Goal: Task Accomplishment & Management: Manage account settings

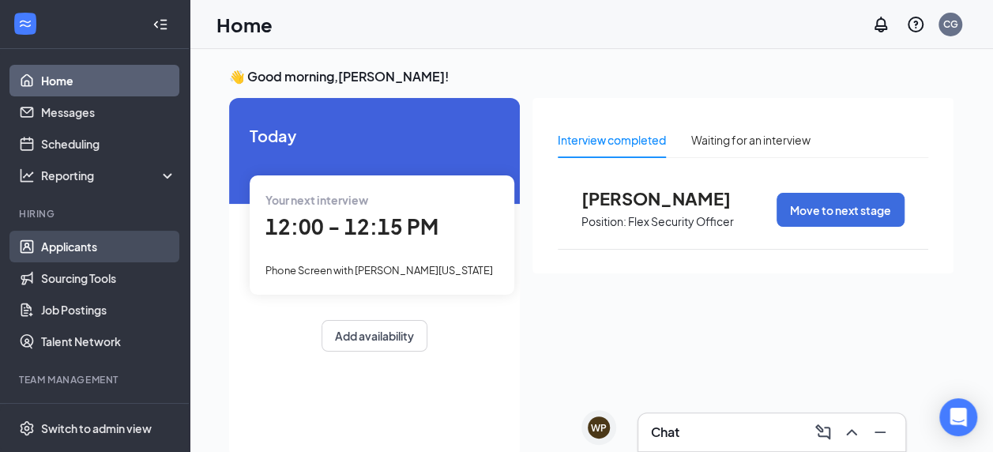
click at [54, 243] on link "Applicants" at bounding box center [108, 247] width 135 height 32
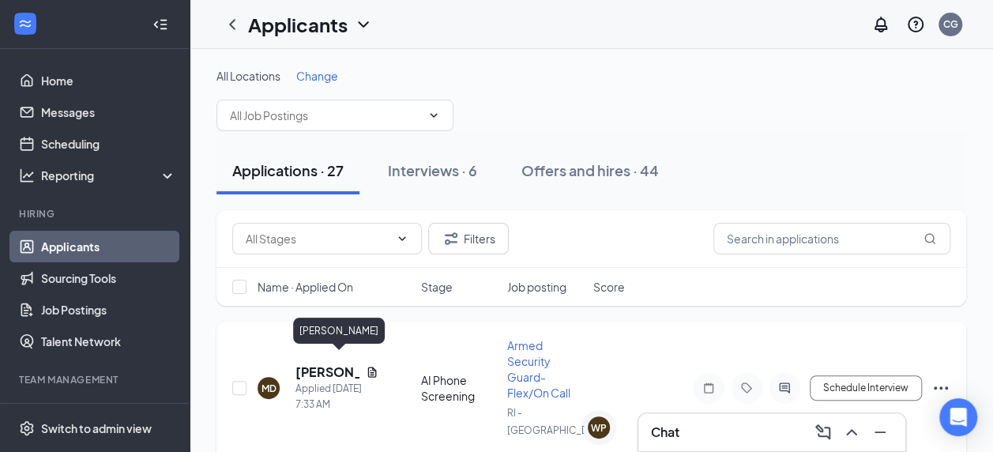
click at [305, 363] on h5 "[PERSON_NAME]" at bounding box center [327, 371] width 64 height 17
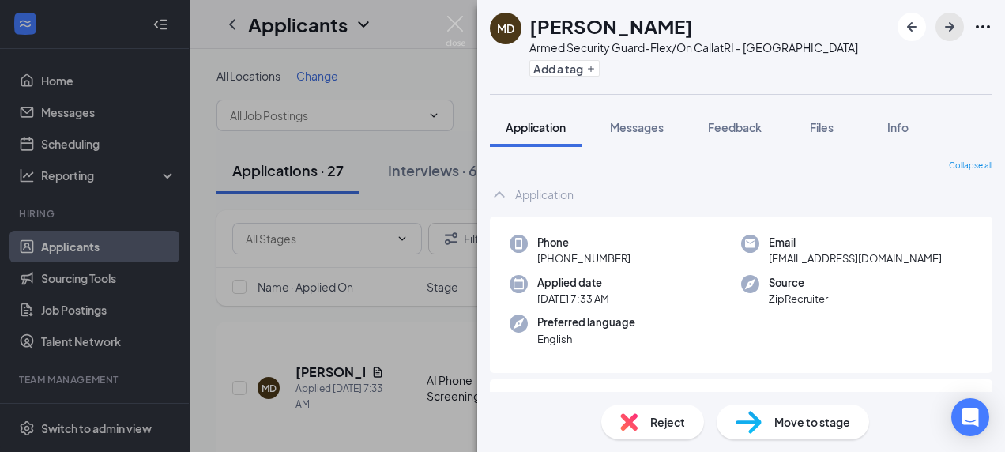
click at [952, 33] on icon "ArrowRight" at bounding box center [949, 26] width 19 height 19
click at [819, 127] on span "Files" at bounding box center [822, 127] width 24 height 14
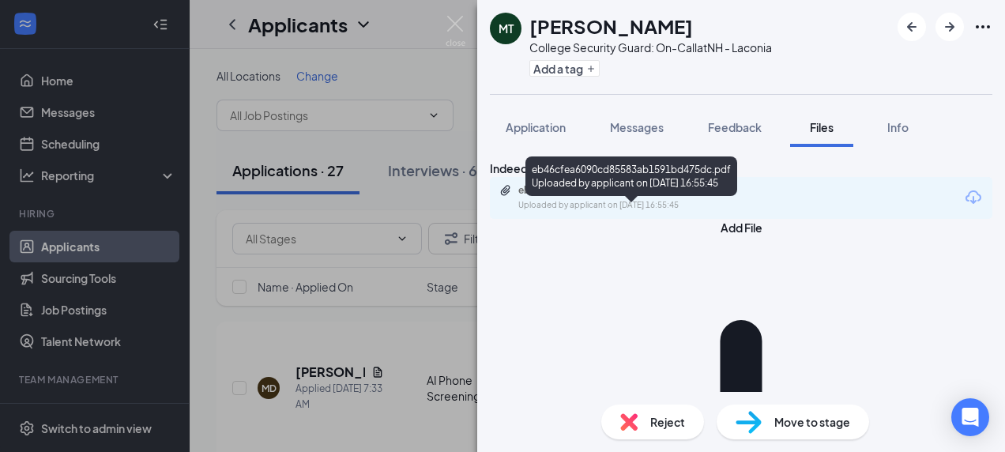
click at [633, 197] on div "eb46cfea6090cd85583ab1591bd475dc.pdf" at bounding box center [628, 190] width 221 height 13
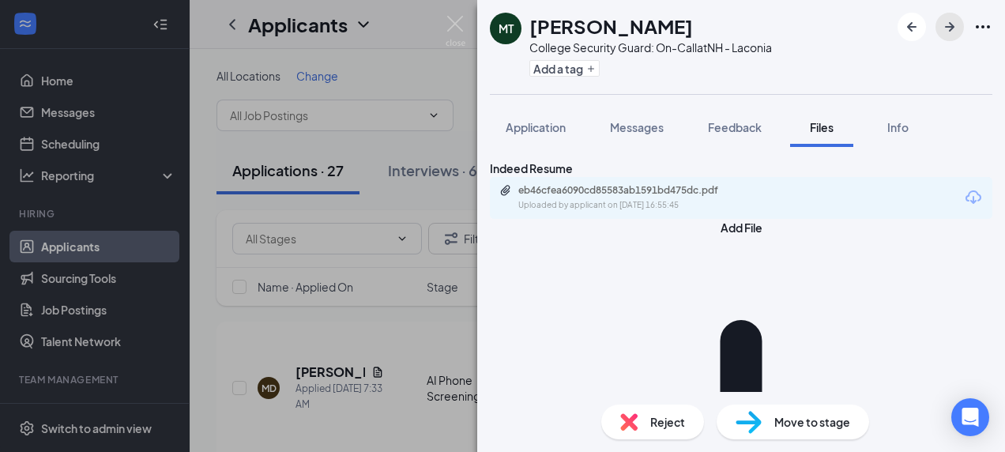
click at [945, 32] on icon "ArrowRight" at bounding box center [949, 26] width 19 height 19
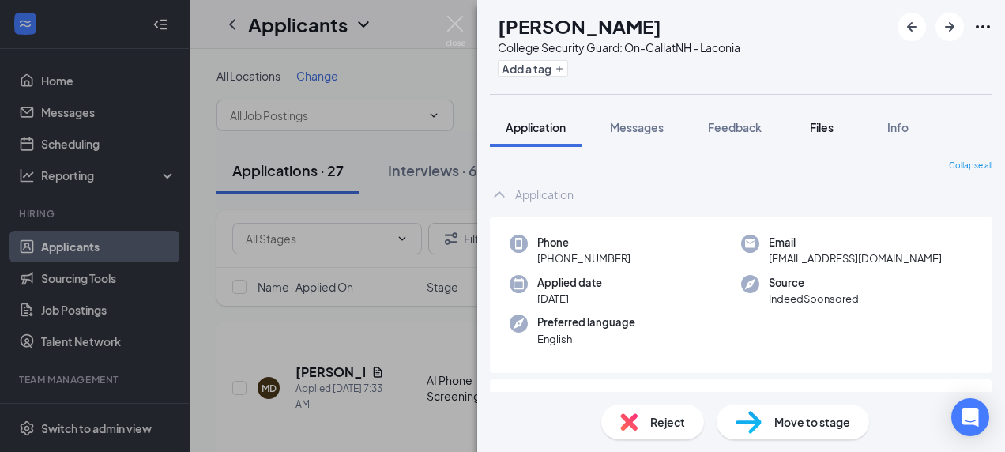
click at [812, 130] on span "Files" at bounding box center [822, 127] width 24 height 14
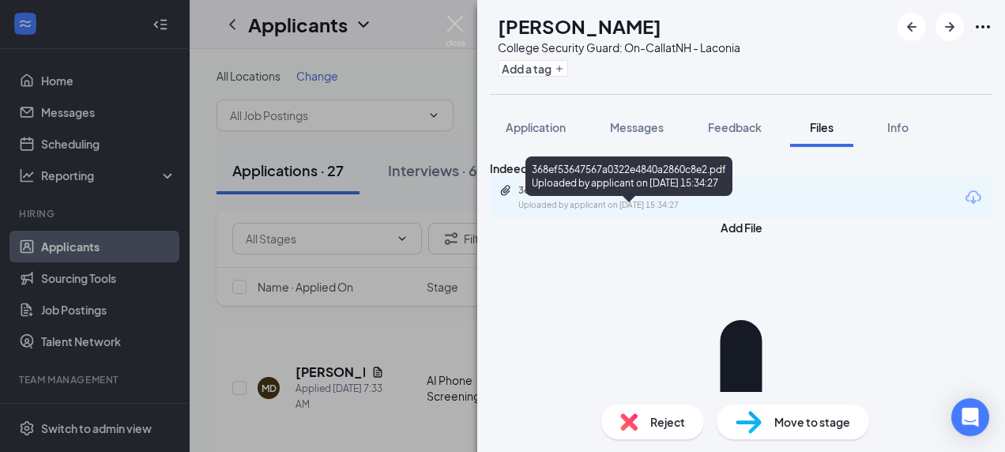
click at [656, 212] on div "Uploaded by applicant on [DATE] 15:34:27" at bounding box center [636, 205] width 237 height 13
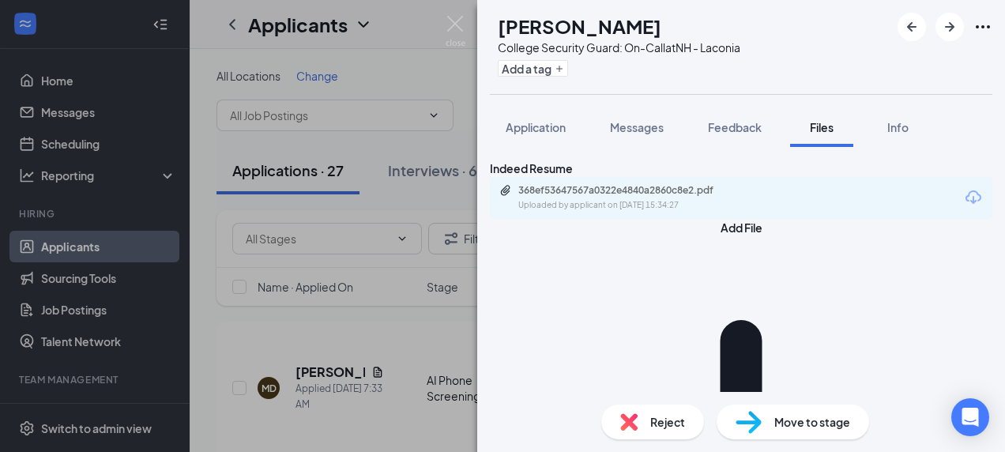
click at [660, 421] on span "Reject" at bounding box center [667, 421] width 35 height 17
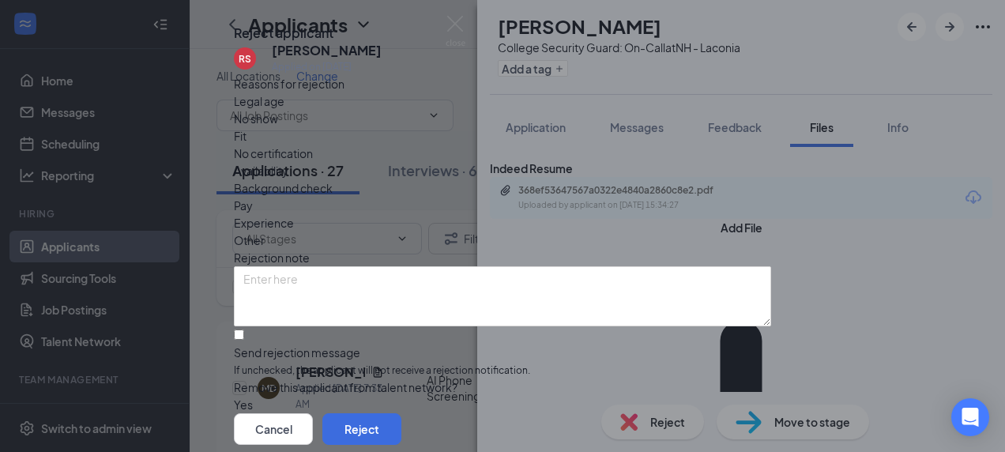
click at [294, 229] on span "Experience" at bounding box center [264, 222] width 60 height 17
click at [401, 413] on button "Reject" at bounding box center [361, 429] width 79 height 32
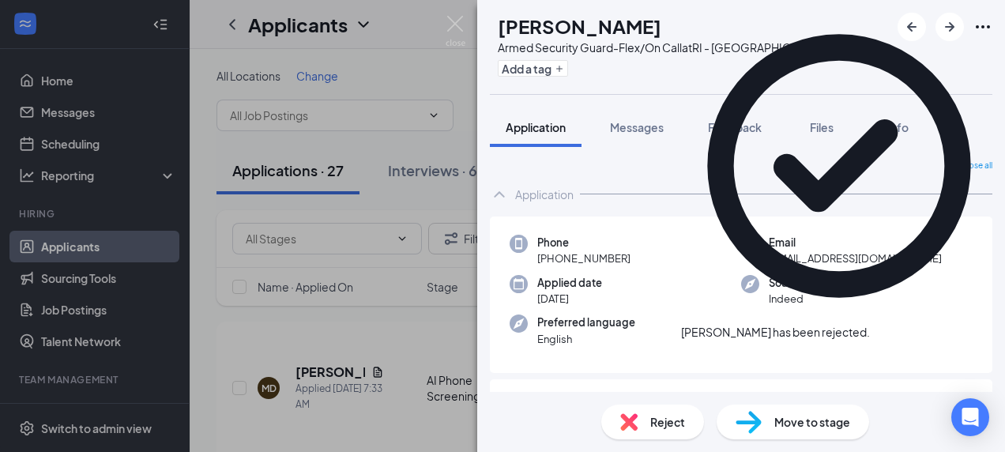
click at [870, 324] on icon "Cross" at bounding box center [870, 324] width 0 height 0
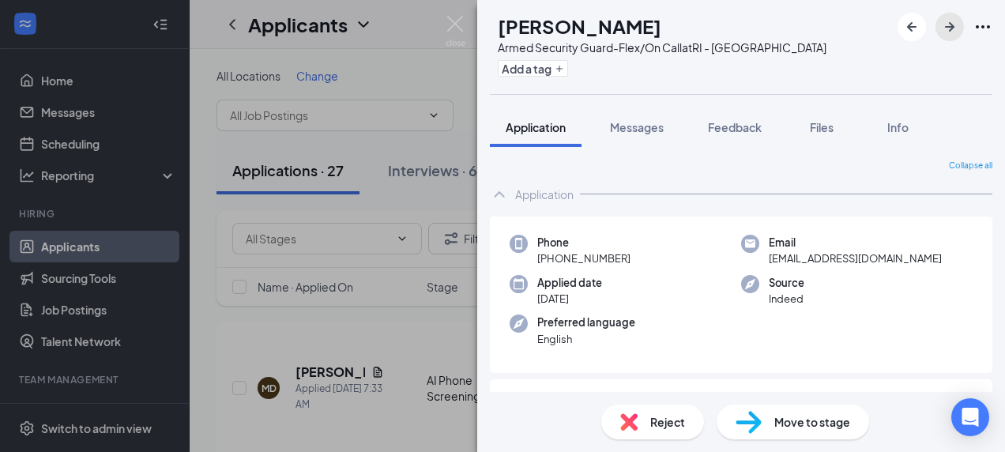
click at [954, 31] on icon "ArrowRight" at bounding box center [949, 26] width 19 height 19
click at [945, 27] on icon "ArrowRight" at bounding box center [949, 26] width 19 height 19
click at [458, 27] on img at bounding box center [455, 31] width 20 height 31
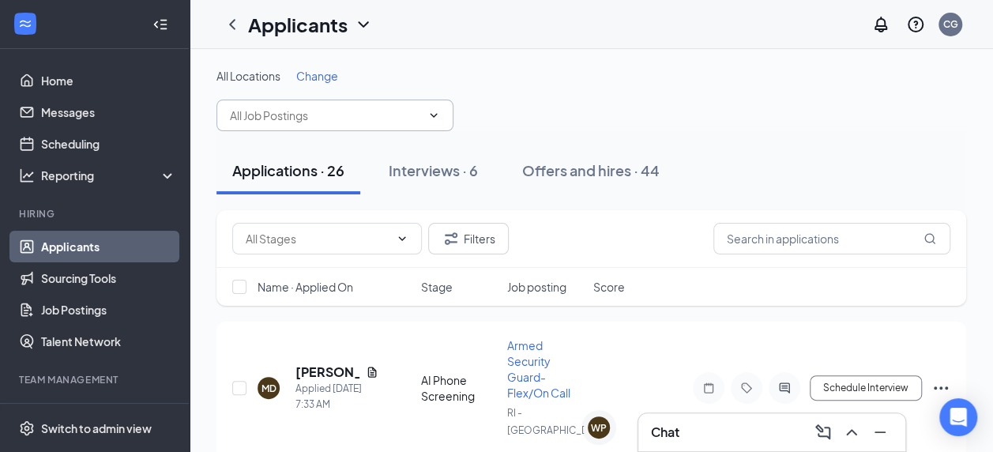
click at [359, 115] on input "text" at bounding box center [325, 115] width 191 height 17
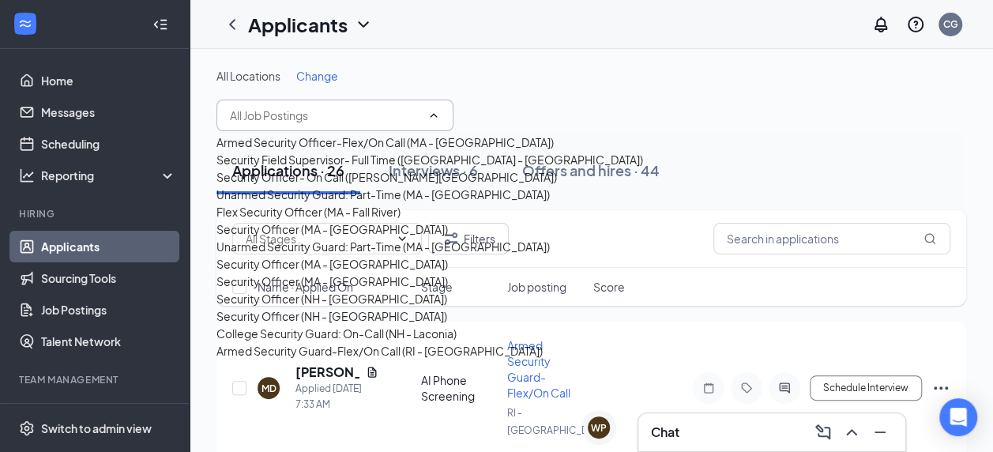
scroll to position [357, 0]
click at [341, 325] on div "College Security Guard: On-Call (NH - Laconia)" at bounding box center [336, 333] width 240 height 17
type input "College Security Guard: On-Call (NH - Laconia)"
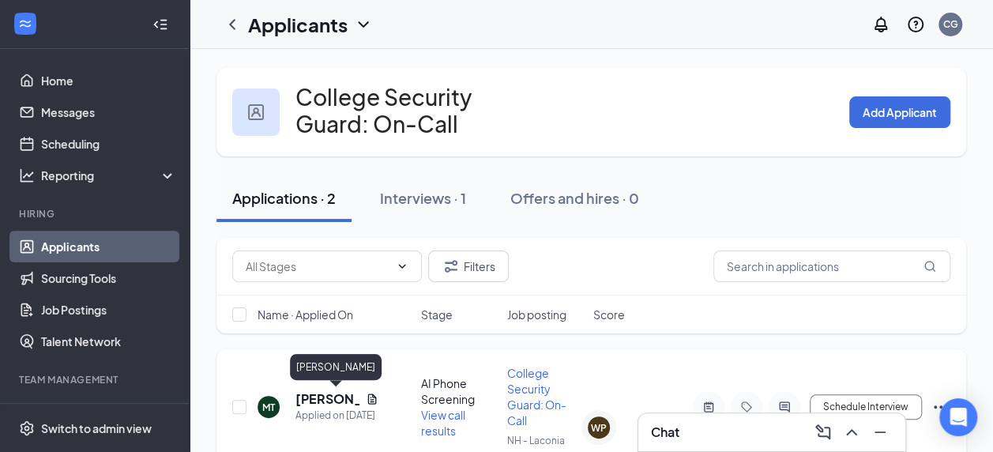
click at [303, 403] on h5 "[PERSON_NAME]" at bounding box center [327, 398] width 64 height 17
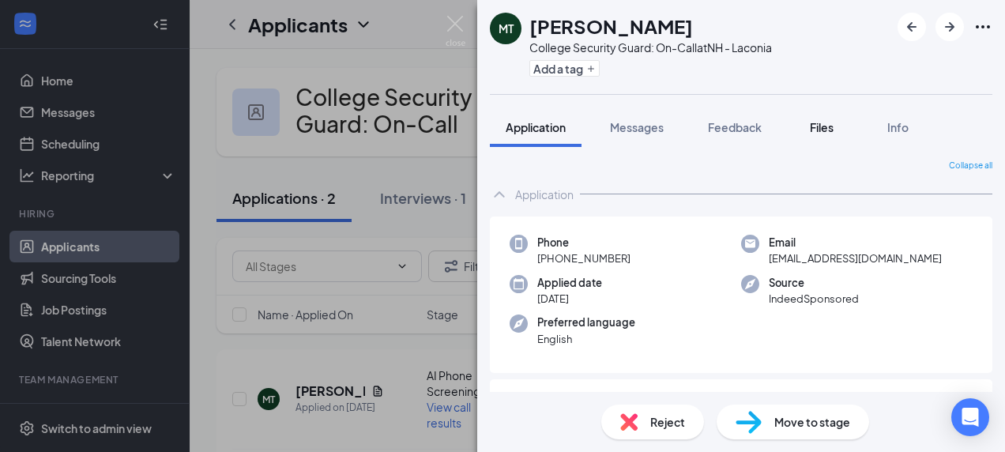
click at [817, 133] on span "Files" at bounding box center [822, 127] width 24 height 14
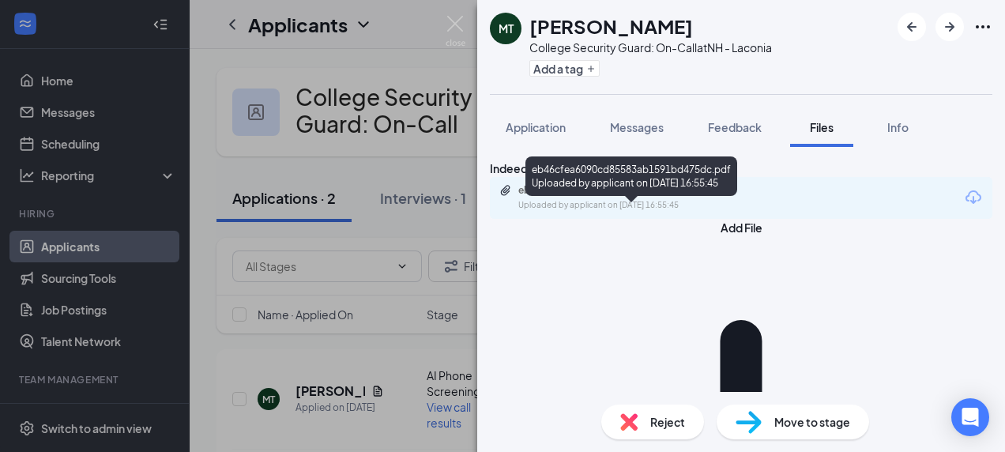
click at [638, 197] on div "eb46cfea6090cd85583ab1591bd475dc.pdf" at bounding box center [628, 190] width 221 height 13
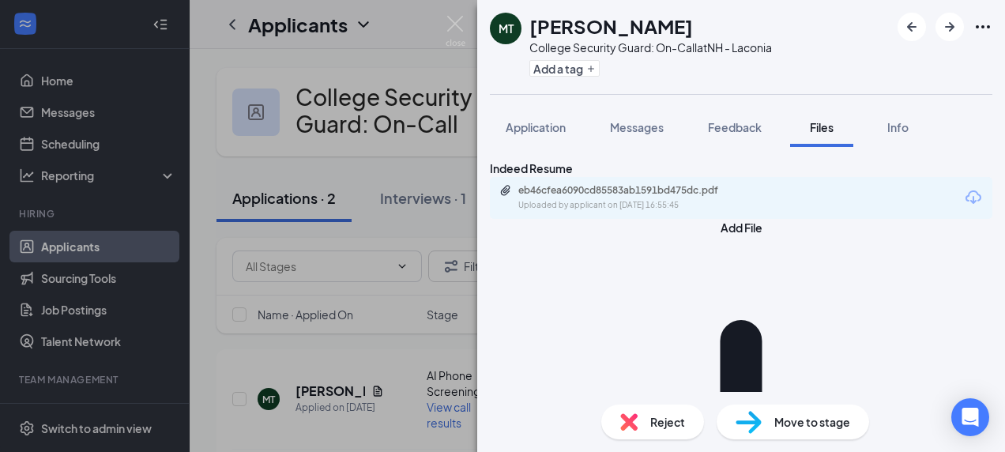
click at [658, 420] on span "Reject" at bounding box center [667, 421] width 35 height 17
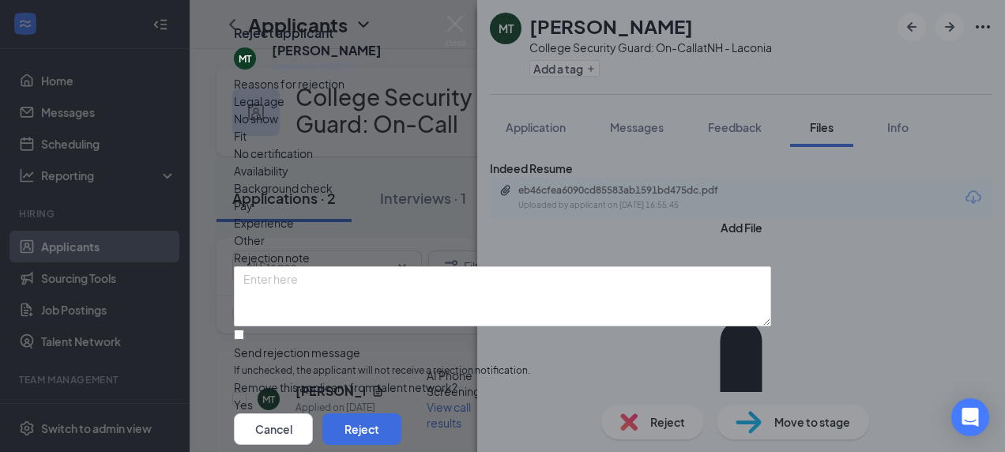
click at [294, 220] on span "Experience" at bounding box center [264, 222] width 60 height 17
click at [401, 413] on button "Reject" at bounding box center [361, 429] width 79 height 32
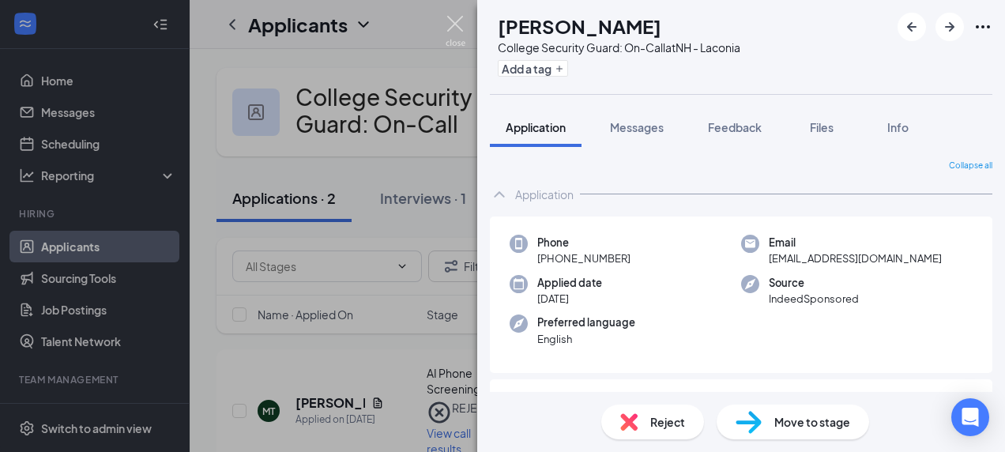
click at [456, 32] on img at bounding box center [455, 31] width 20 height 31
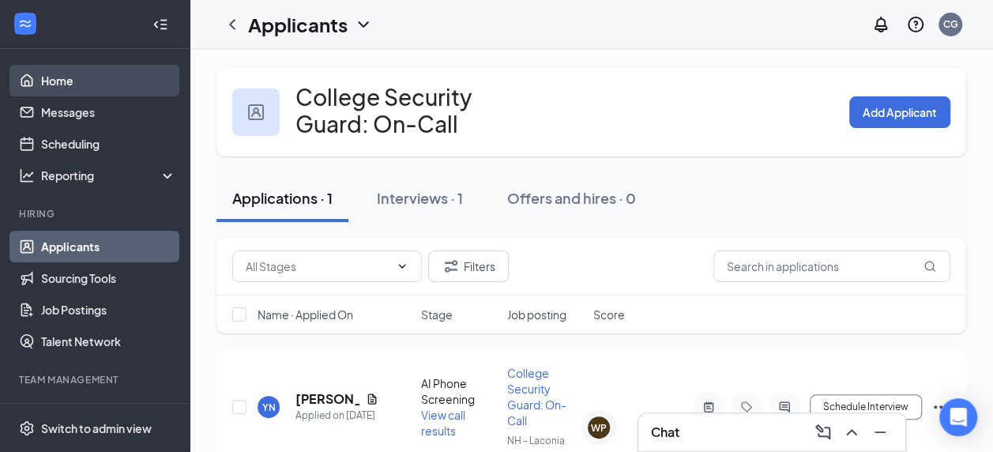
click at [79, 89] on link "Home" at bounding box center [108, 81] width 135 height 32
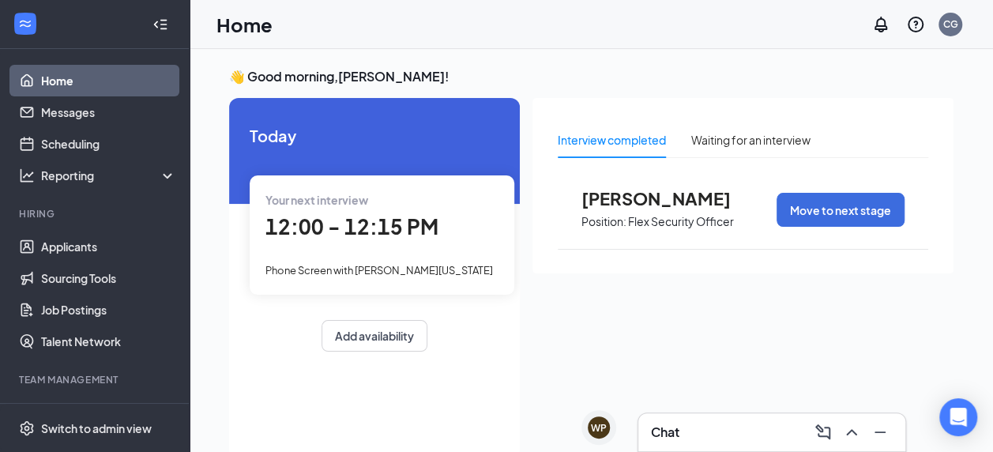
click at [336, 223] on span "12:00 - 12:15 PM" at bounding box center [351, 226] width 173 height 26
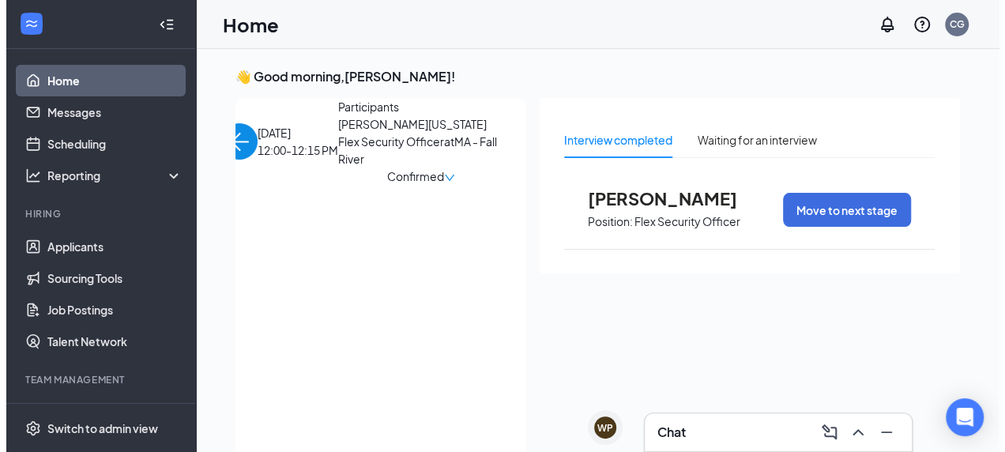
scroll to position [6, 0]
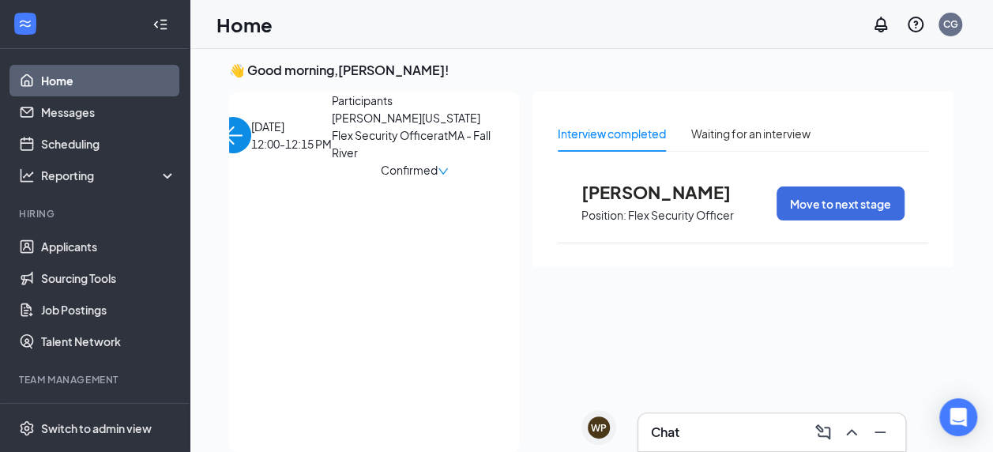
click at [332, 126] on span "[PERSON_NAME][US_STATE]" at bounding box center [415, 117] width 166 height 17
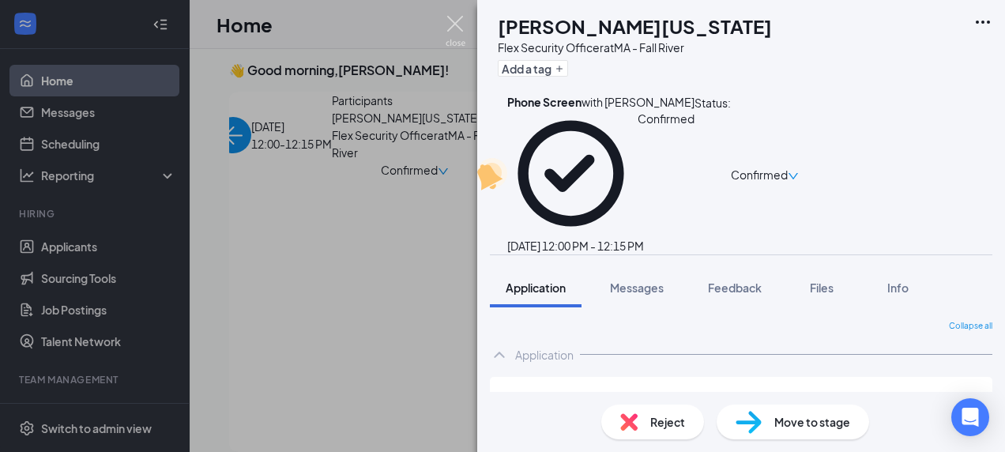
click at [458, 28] on img at bounding box center [455, 31] width 20 height 31
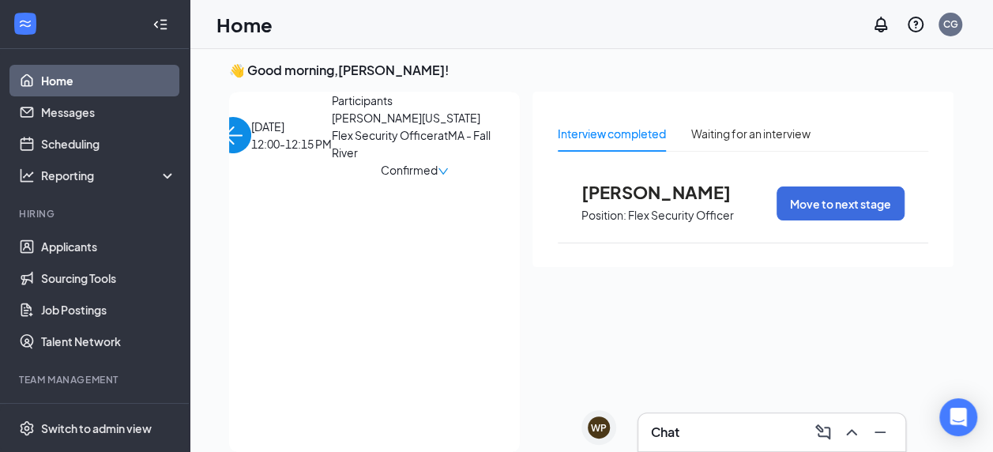
click at [66, 73] on link "Home" at bounding box center [108, 81] width 135 height 32
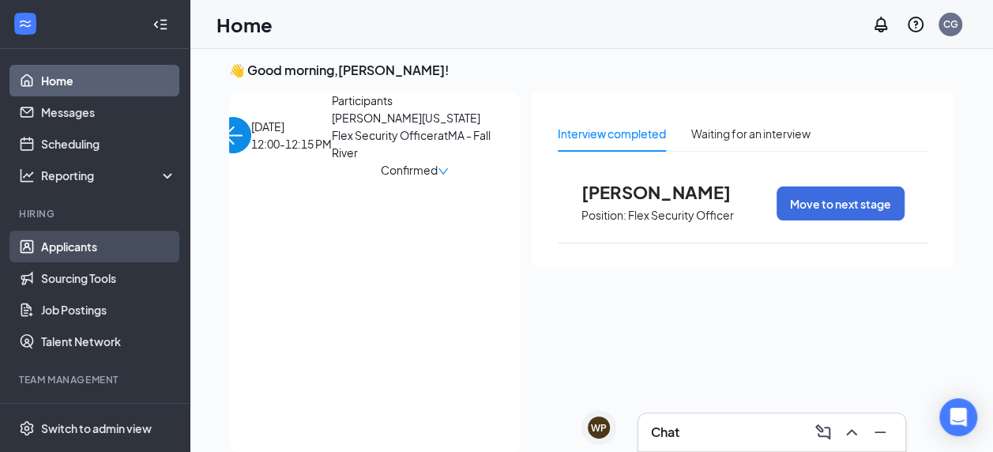
click at [76, 242] on link "Applicants" at bounding box center [108, 247] width 135 height 32
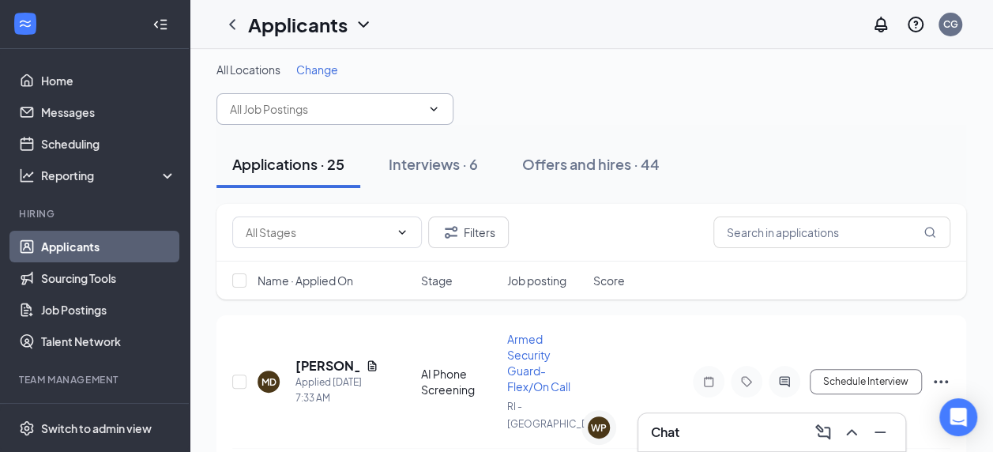
click at [435, 107] on icon "ChevronDown" at bounding box center [433, 109] width 7 height 4
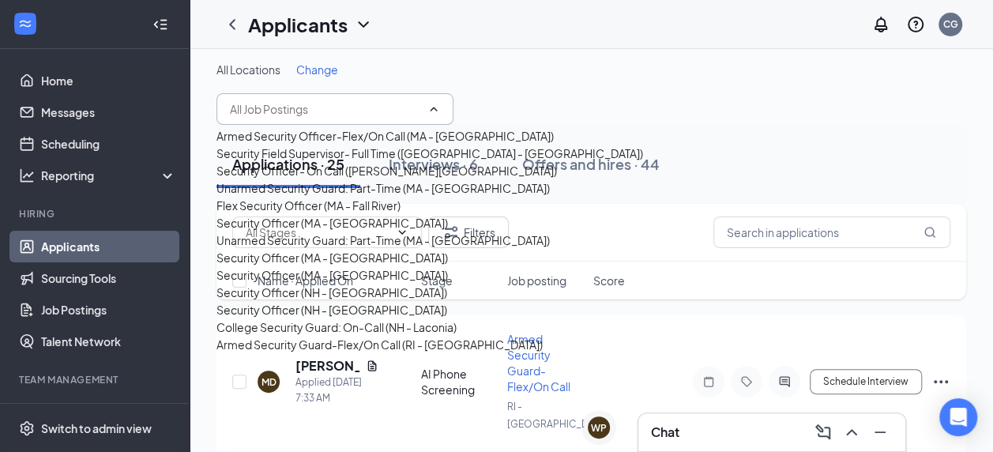
scroll to position [150, 0]
click at [361, 181] on div "Unarmed Security Guard: Part-Time (MA - [GEOGRAPHIC_DATA])" at bounding box center [382, 187] width 333 height 17
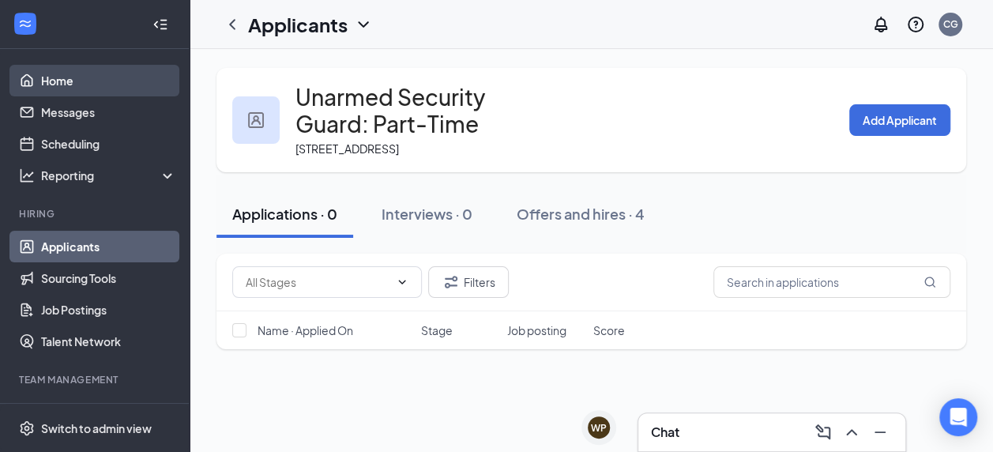
click at [96, 69] on link "Home" at bounding box center [108, 81] width 135 height 32
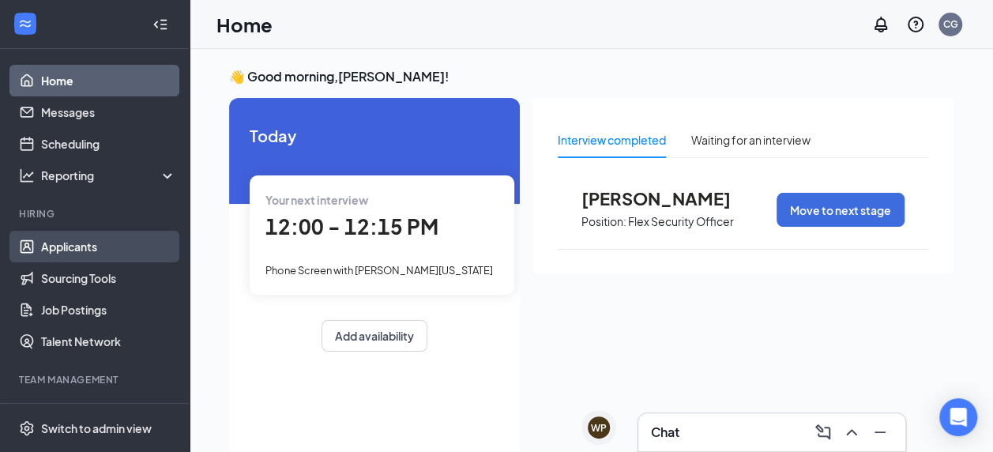
click at [121, 251] on link "Applicants" at bounding box center [108, 247] width 135 height 32
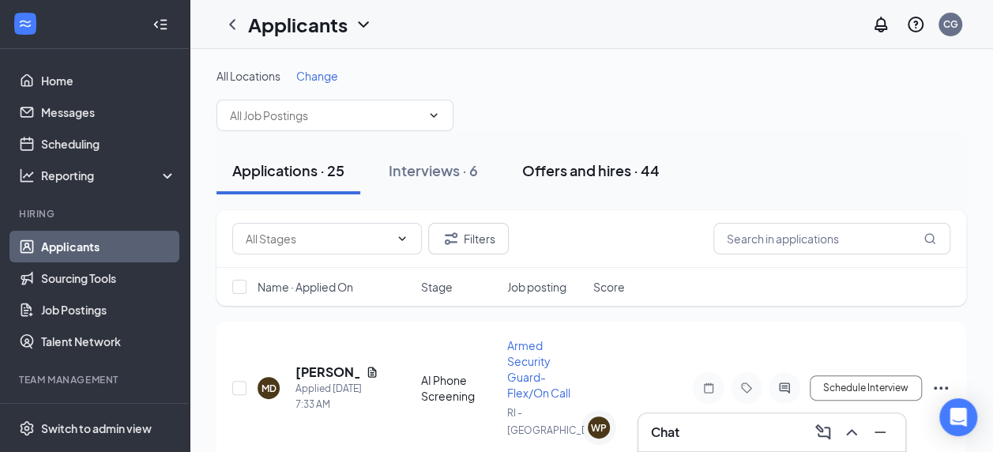
click at [623, 169] on div "Offers and hires · 44" at bounding box center [590, 170] width 137 height 20
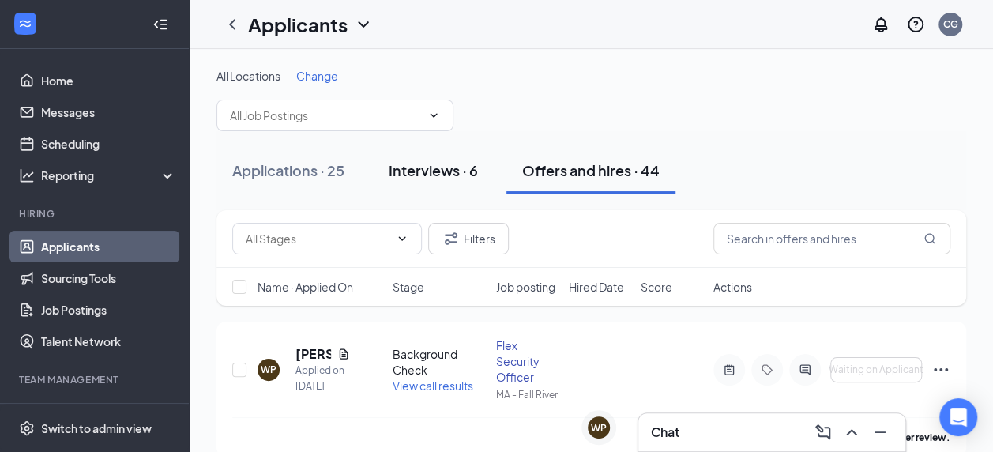
click at [445, 171] on div "Interviews · 6" at bounding box center [433, 170] width 89 height 20
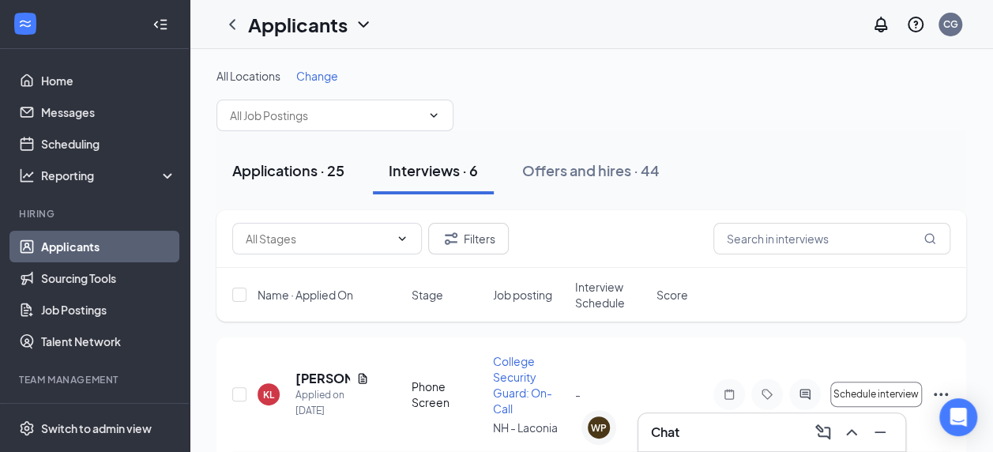
click at [300, 175] on div "Applications · 25" at bounding box center [288, 170] width 112 height 20
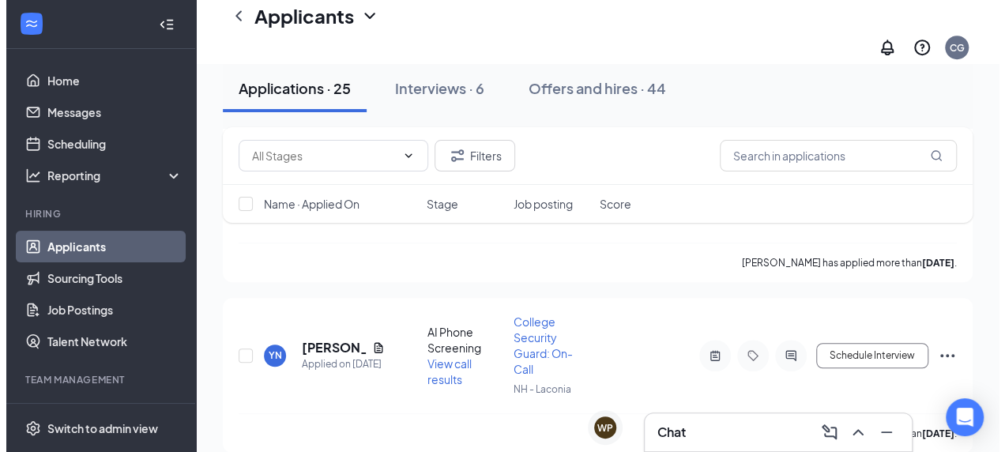
scroll to position [416, 0]
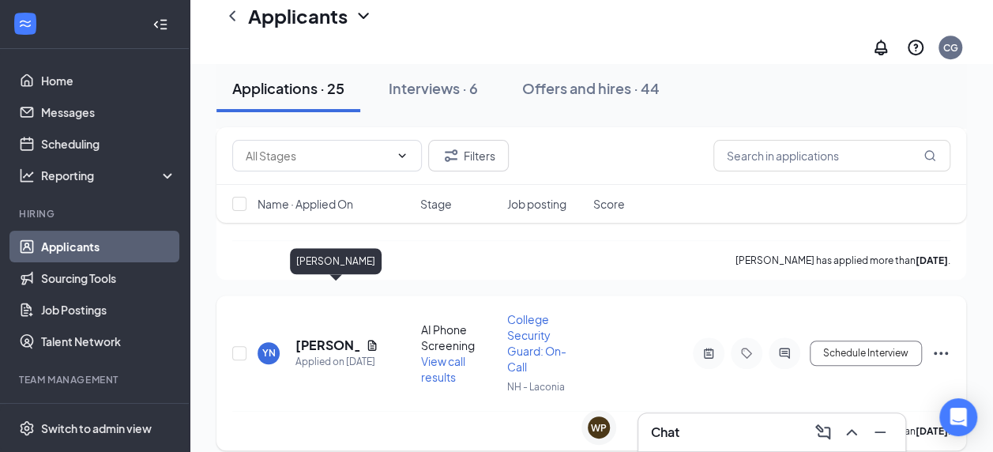
click at [313, 336] on h5 "[PERSON_NAME]" at bounding box center [327, 344] width 64 height 17
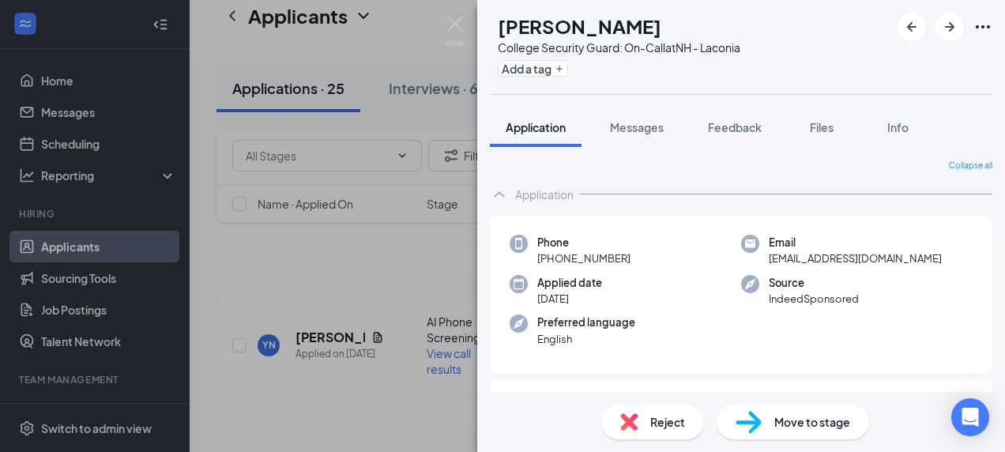
click at [780, 419] on span "Move to stage" at bounding box center [812, 421] width 76 height 17
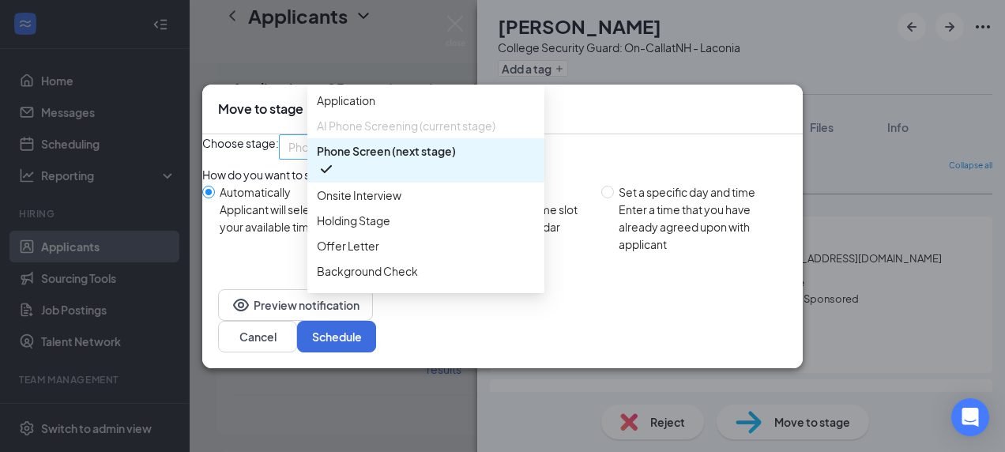
click at [427, 158] on div "Phone Screen (next stage) 4031399 4031393 4031394 Application AI Phone Screenin…" at bounding box center [397, 146] width 237 height 25
click at [376, 254] on span "Offer Letter" at bounding box center [348, 245] width 62 height 17
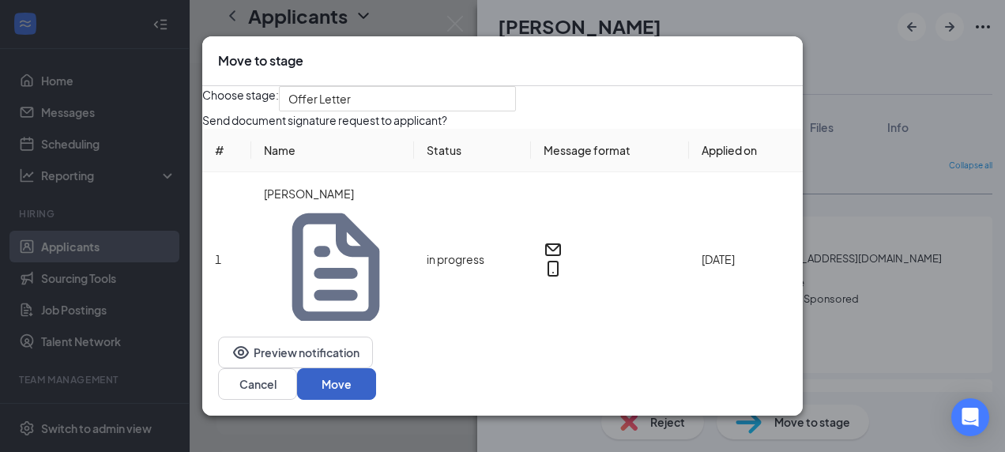
click at [376, 368] on button "Move" at bounding box center [336, 384] width 79 height 32
